Goal: Transaction & Acquisition: Purchase product/service

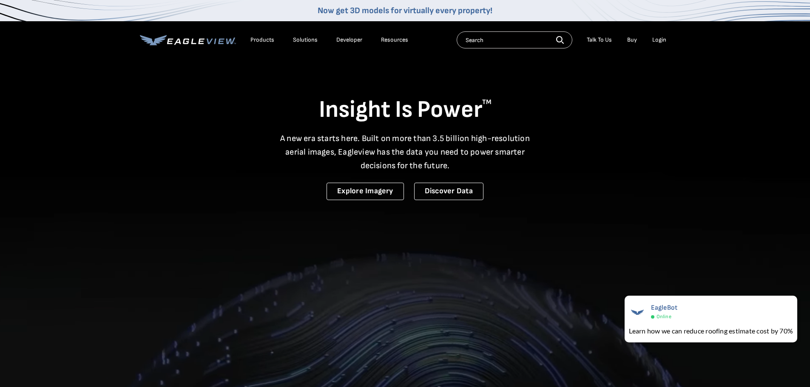
click at [661, 37] on div "Login" at bounding box center [659, 40] width 14 height 8
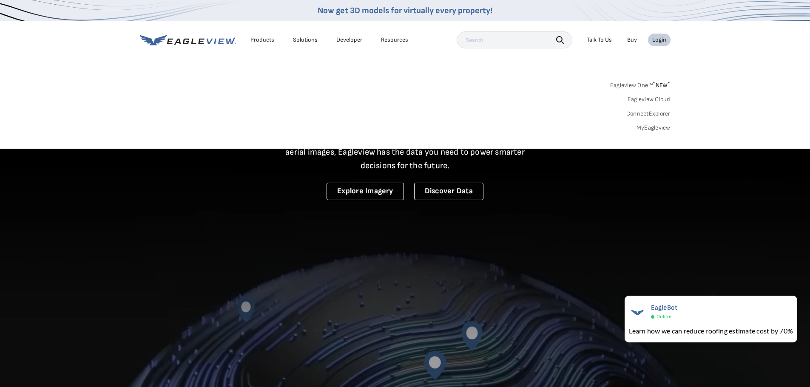
click at [666, 131] on link "MyEagleview" at bounding box center [654, 128] width 34 height 8
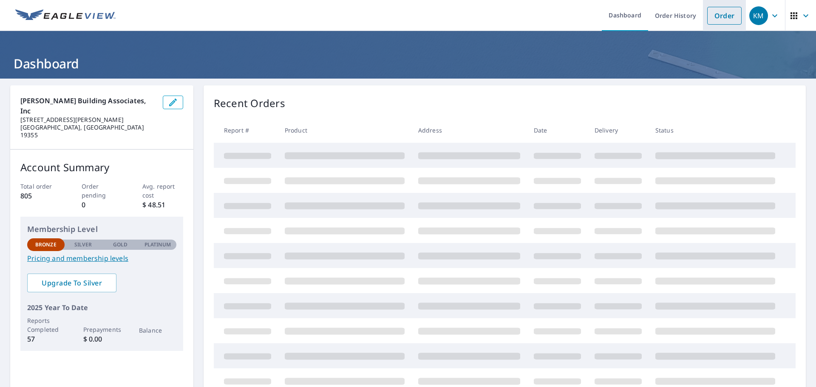
click at [720, 18] on link "Order" at bounding box center [725, 16] width 34 height 18
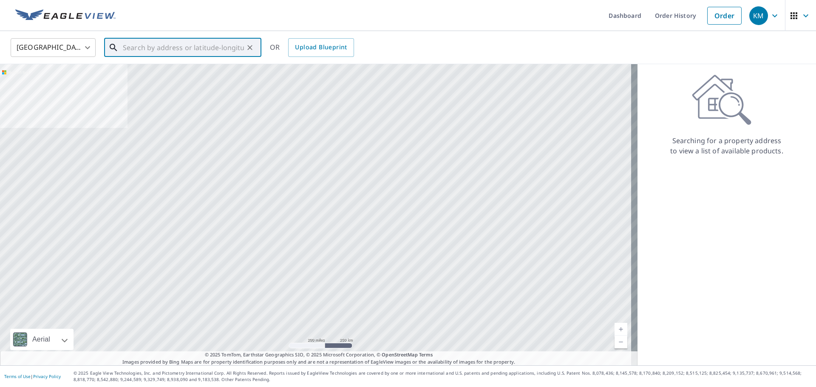
click at [170, 45] on input "text" at bounding box center [183, 48] width 121 height 24
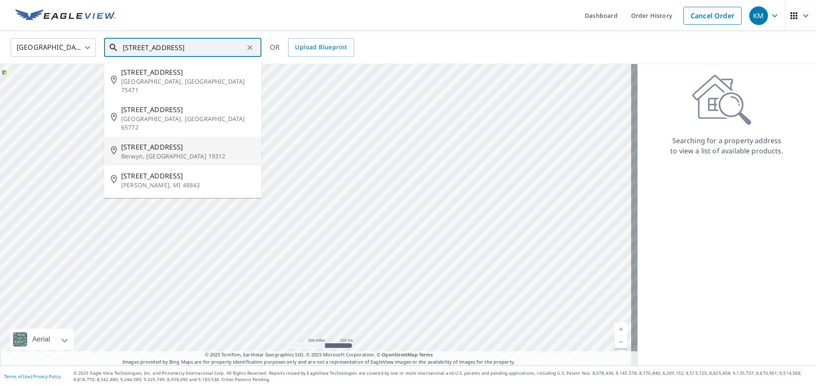
click at [136, 142] on span "[STREET_ADDRESS]" at bounding box center [188, 147] width 134 height 10
type input "[STREET_ADDRESS]"
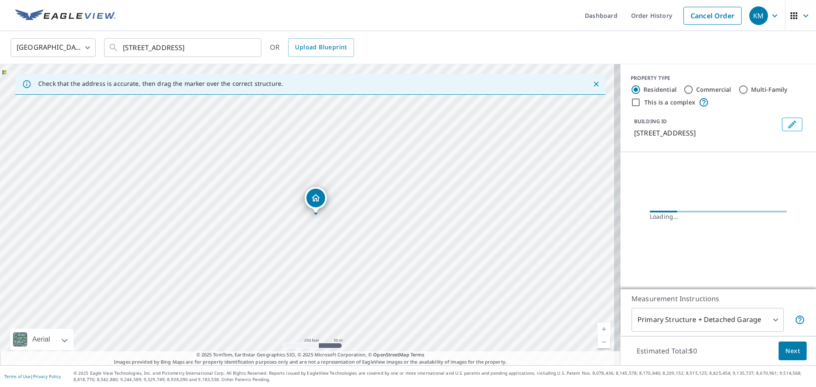
click at [786, 351] on span "Next" at bounding box center [793, 351] width 14 height 11
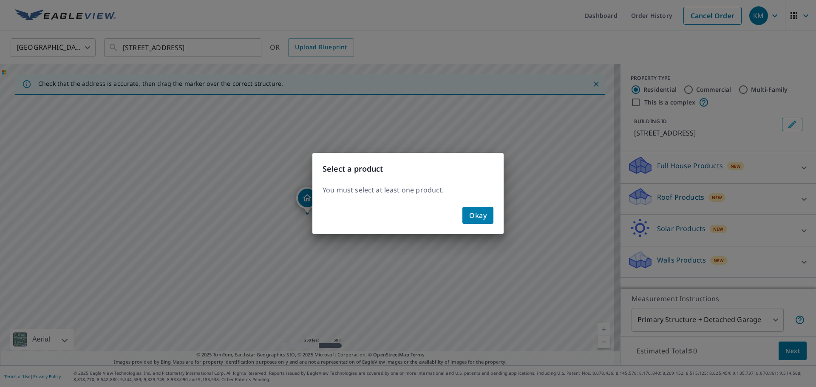
click at [487, 216] on button "Okay" at bounding box center [478, 215] width 31 height 17
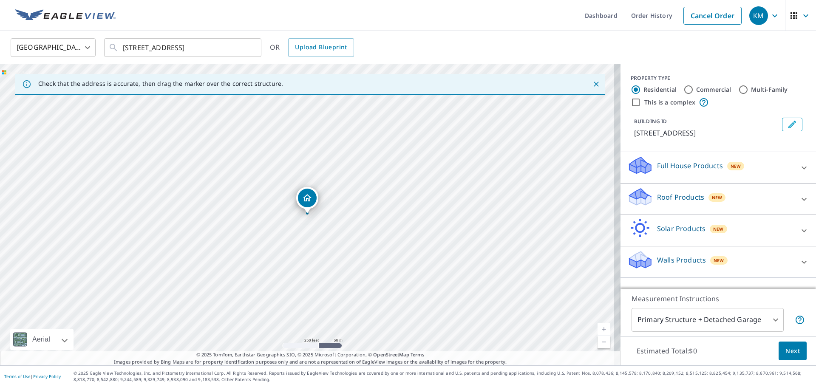
click at [697, 208] on div "Roof Products New" at bounding box center [711, 199] width 167 height 24
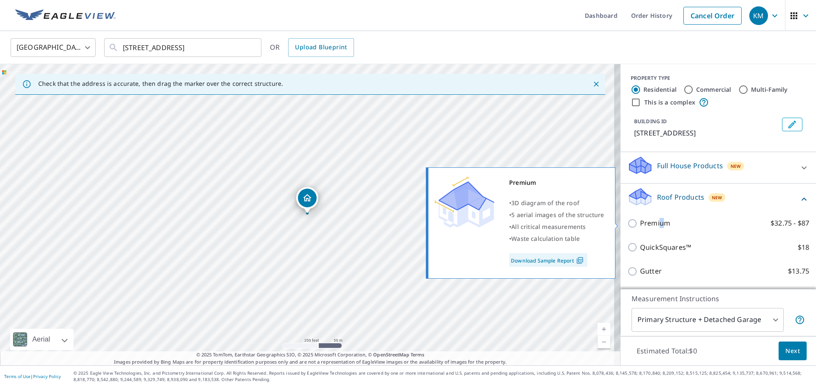
drag, startPoint x: 655, startPoint y: 221, endPoint x: 662, endPoint y: 224, distance: 7.4
click at [655, 221] on p "Premium" at bounding box center [655, 223] width 30 height 11
click at [628, 222] on input "Premium $32.75 - $87" at bounding box center [634, 224] width 13 height 10
checkbox input "true"
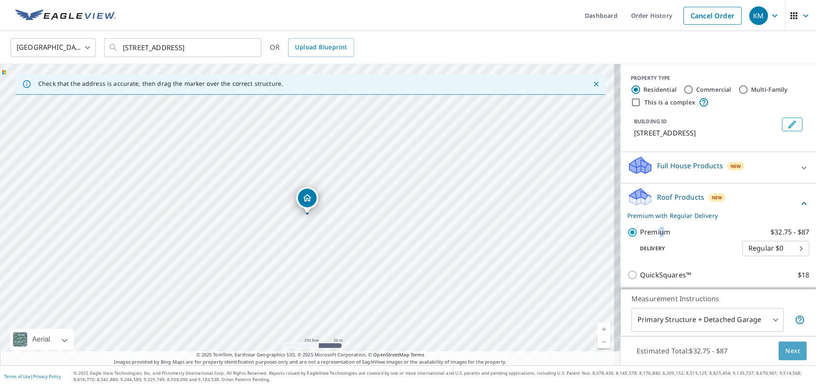
click at [779, 351] on button "Next" at bounding box center [793, 351] width 28 height 19
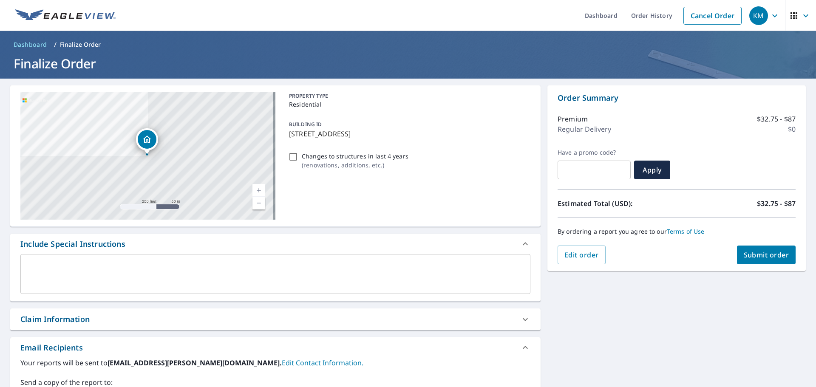
scroll to position [128, 0]
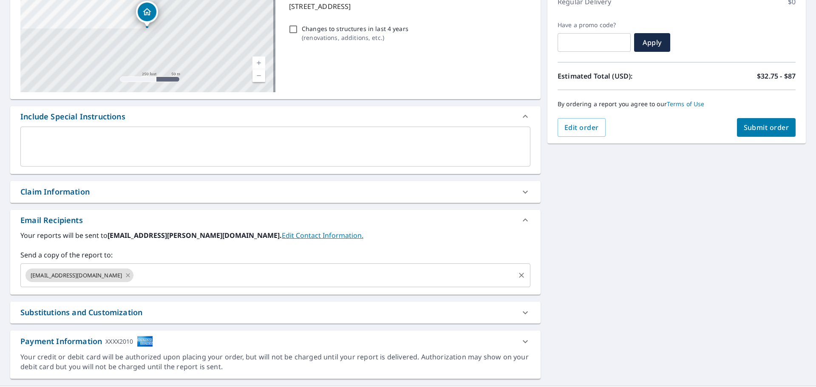
click at [126, 277] on icon at bounding box center [128, 275] width 4 height 4
click at [779, 128] on span "Submit order" at bounding box center [767, 127] width 46 height 9
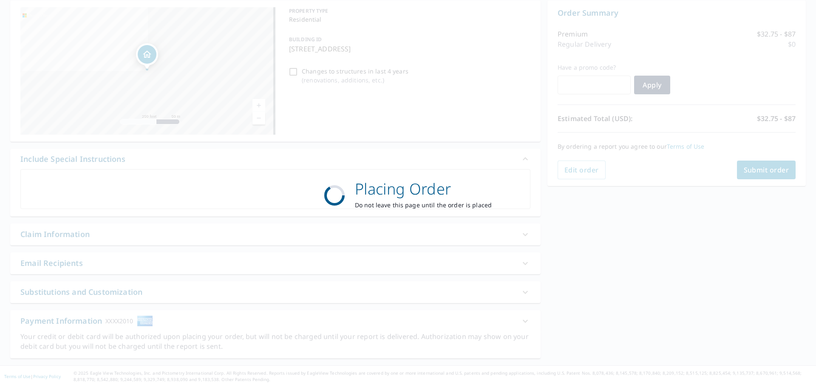
scroll to position [85, 0]
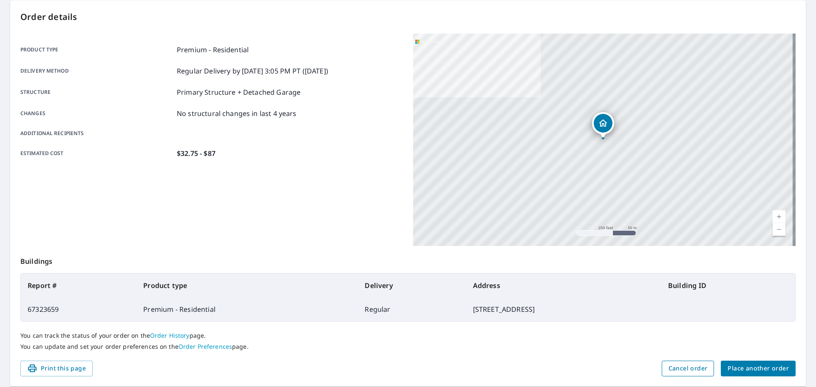
click at [703, 370] on button "Cancel order" at bounding box center [688, 369] width 53 height 16
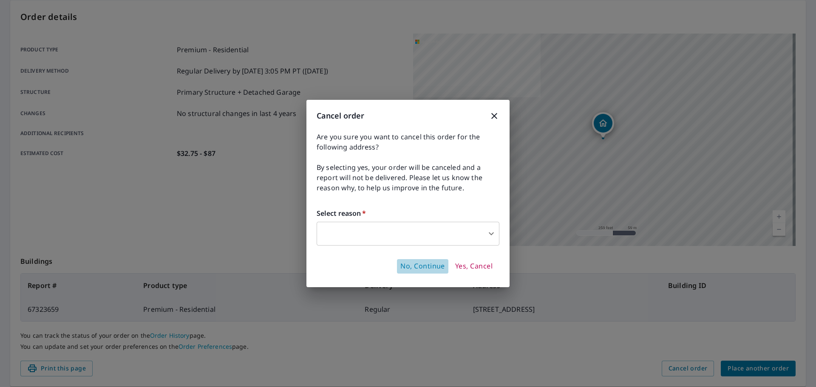
click at [434, 269] on span "No, Continue" at bounding box center [423, 266] width 45 height 9
